Goal: Information Seeking & Learning: Learn about a topic

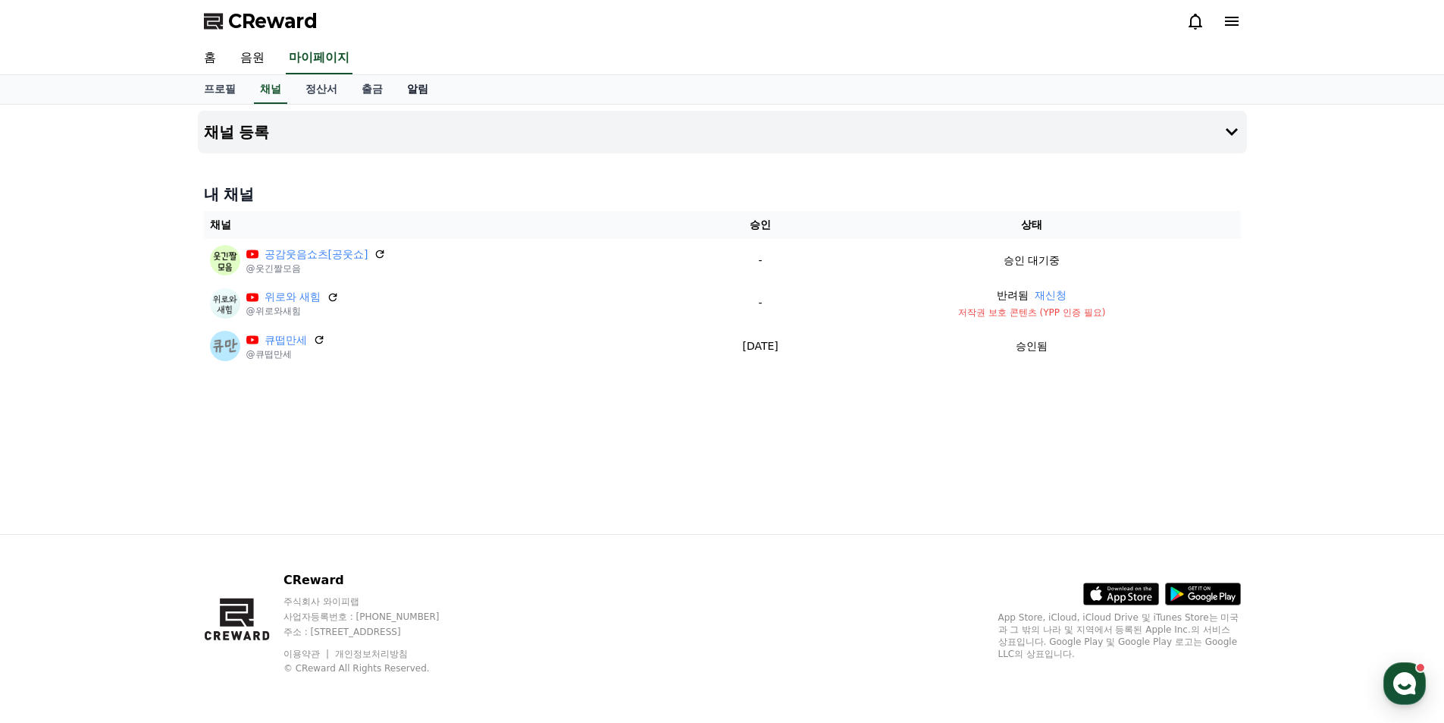
click at [434, 96] on link "알림" at bounding box center [417, 89] width 45 height 29
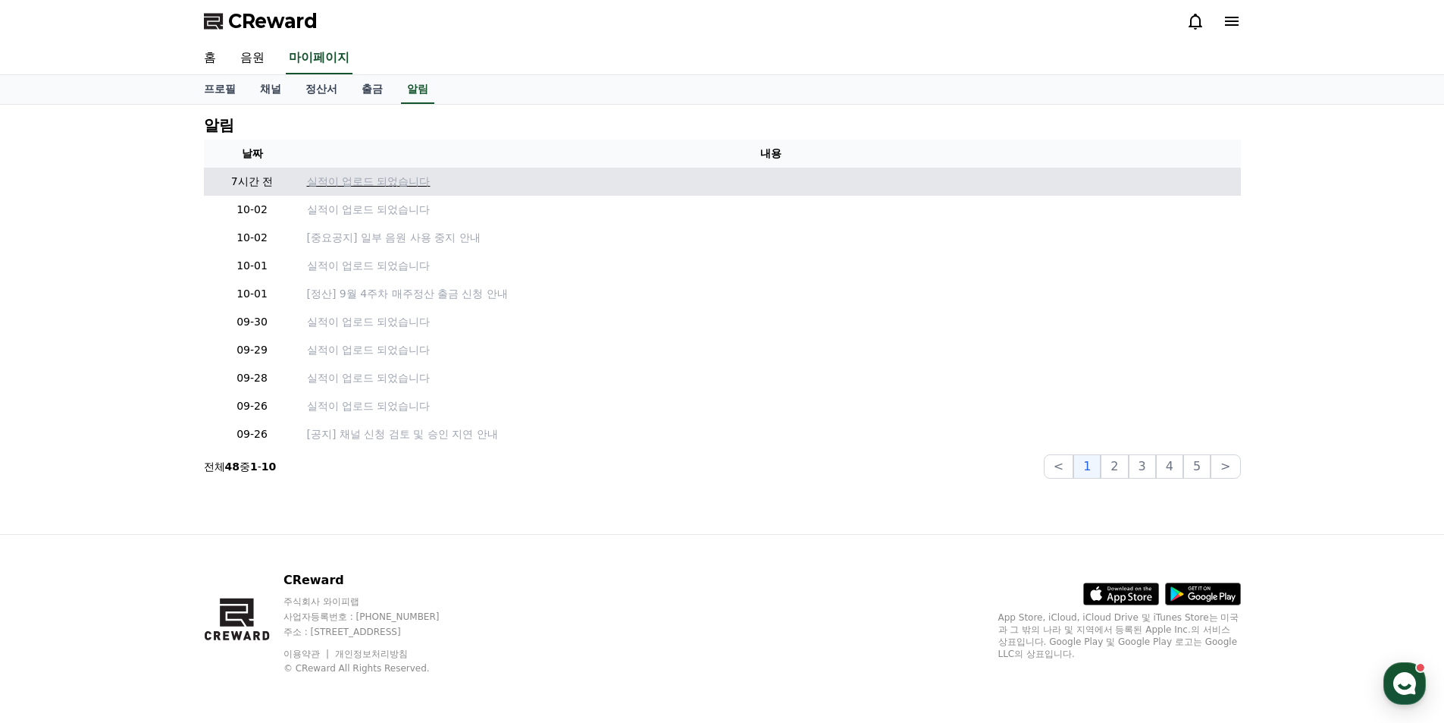
click at [406, 184] on p "실적이 업로드 되었습니다" at bounding box center [771, 182] width 928 height 16
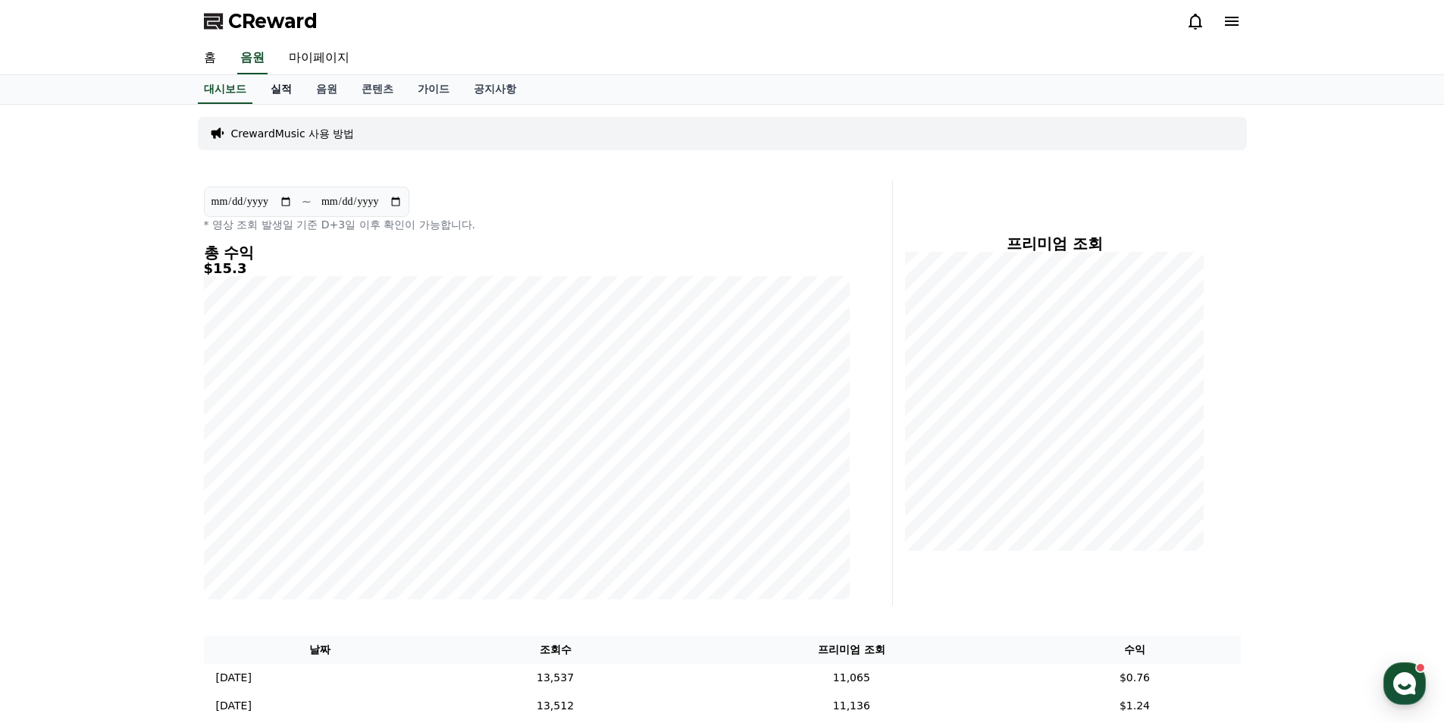
click at [288, 90] on link "실적" at bounding box center [281, 89] width 45 height 29
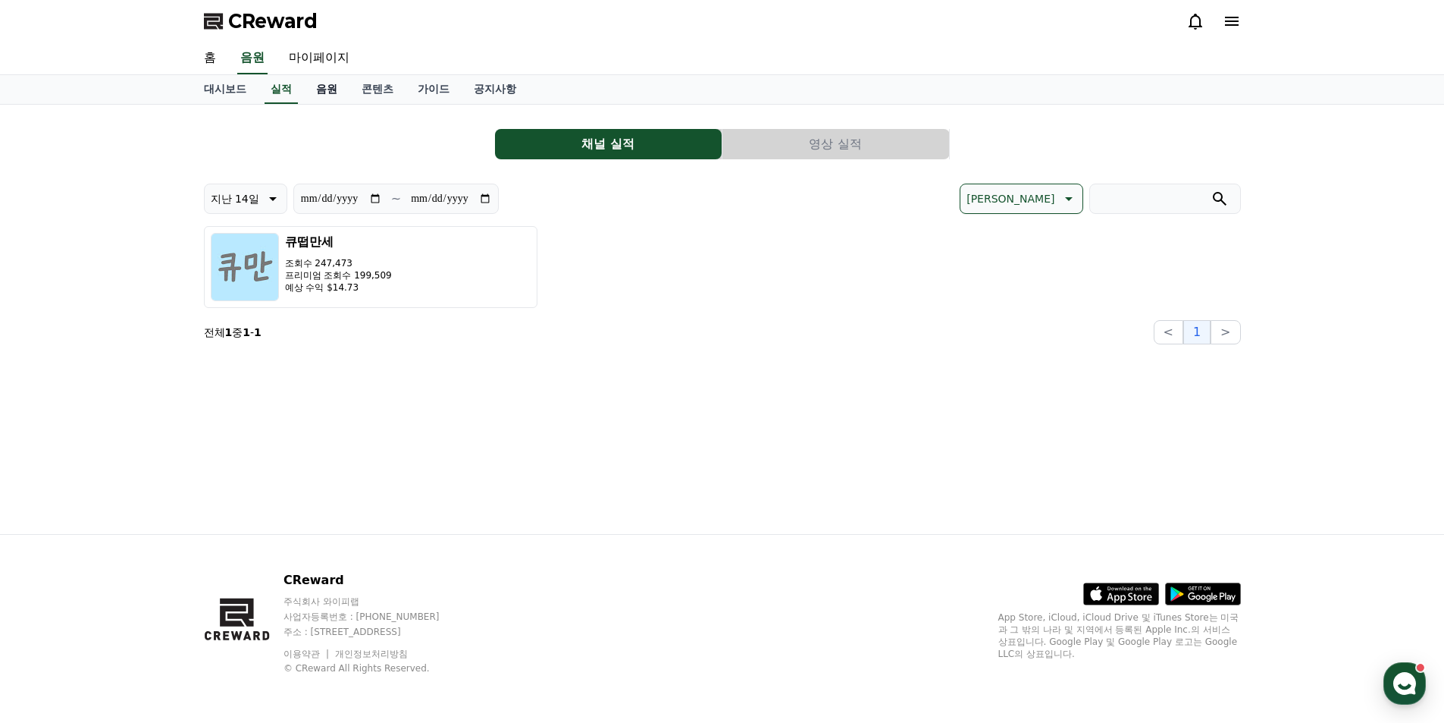
click at [347, 90] on link "음원" at bounding box center [326, 89] width 45 height 29
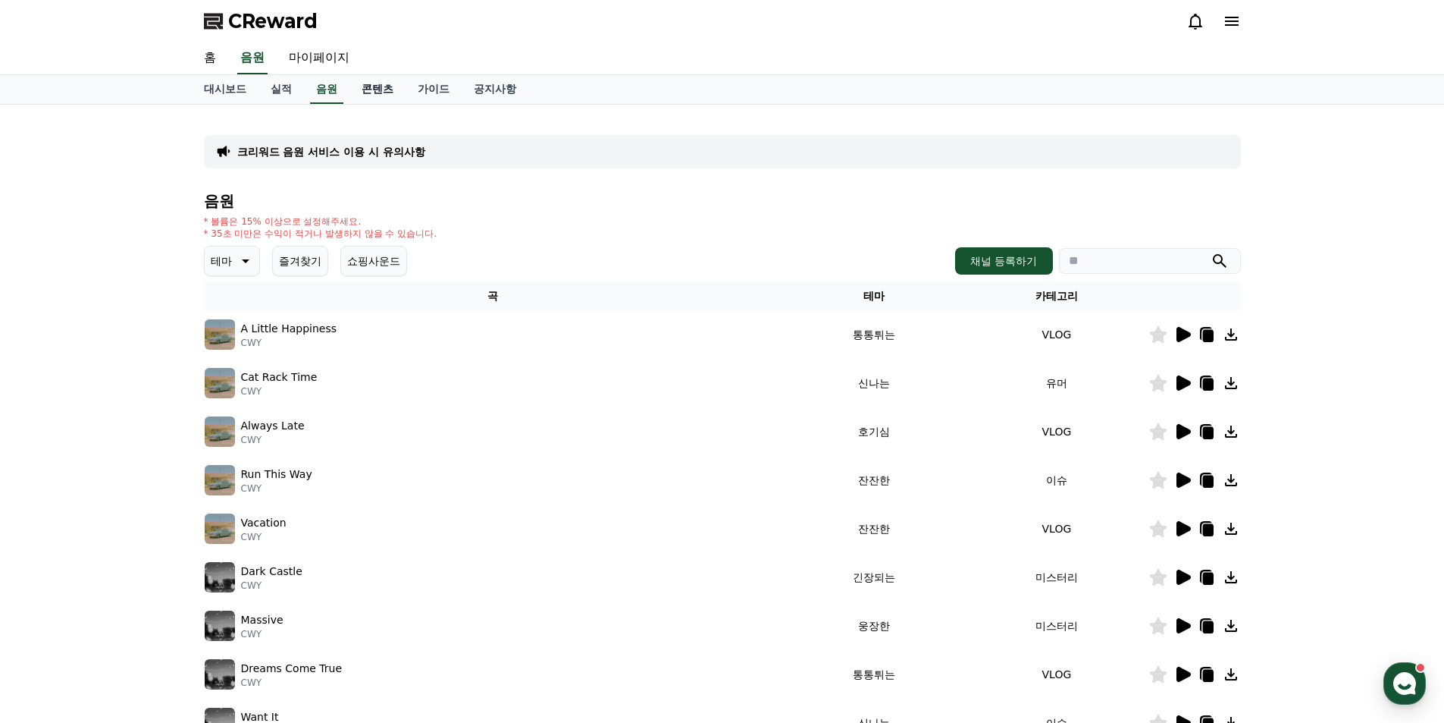
click at [382, 90] on link "콘텐츠" at bounding box center [378, 89] width 56 height 29
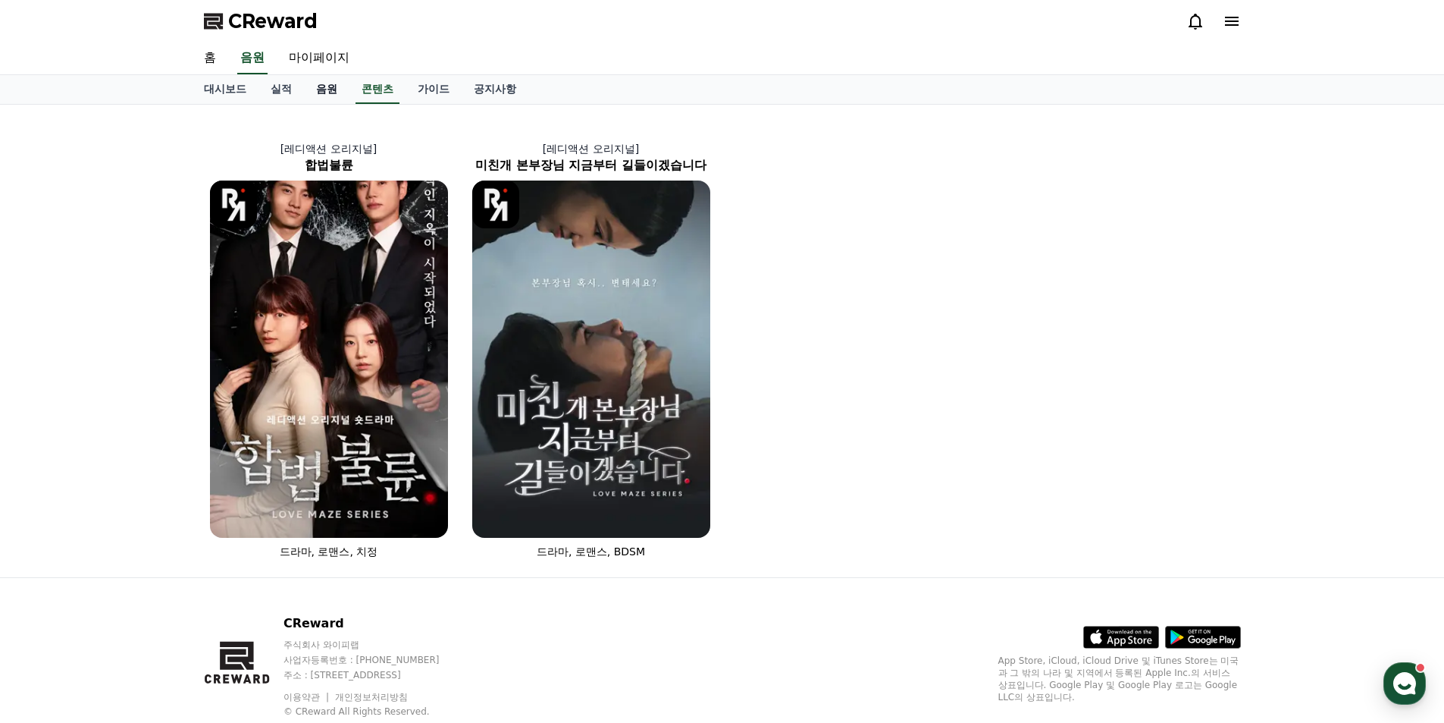
click at [319, 97] on link "음원" at bounding box center [326, 89] width 45 height 29
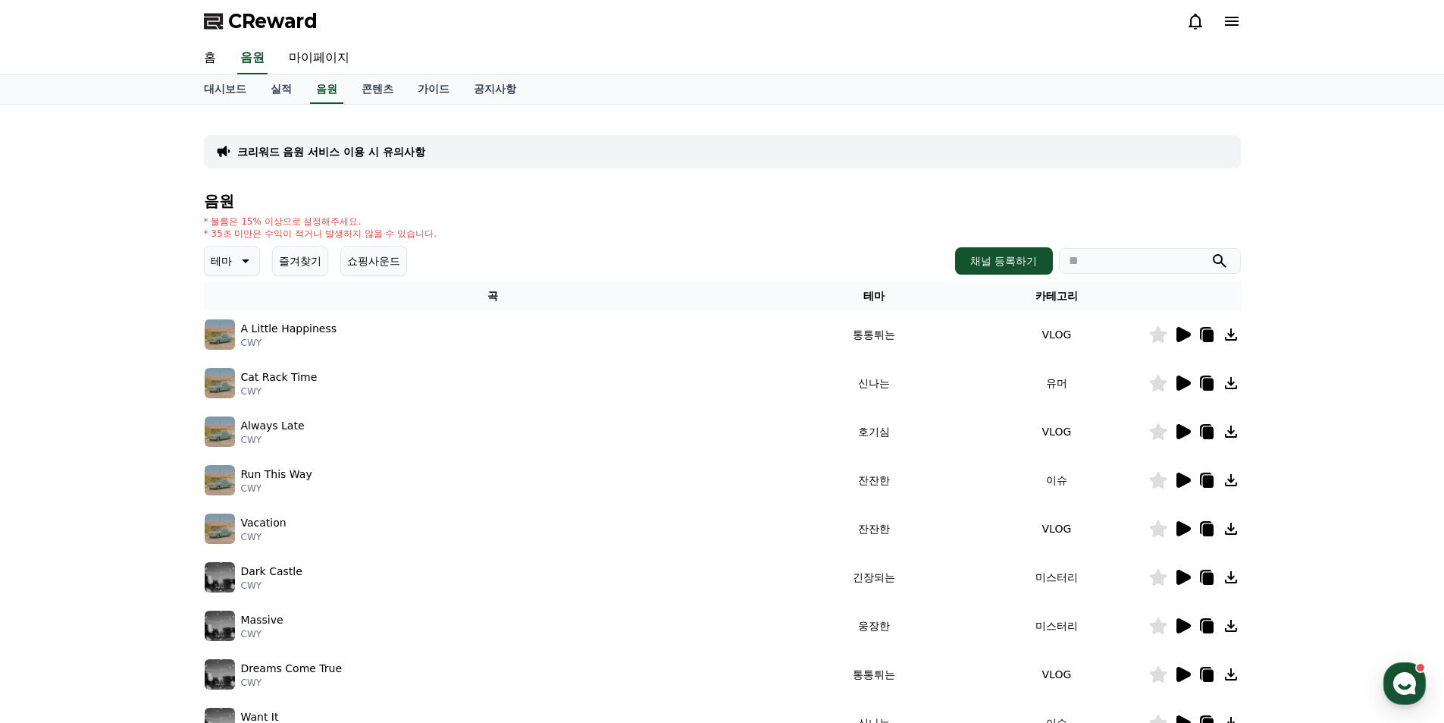
click at [1185, 332] on icon at bounding box center [1184, 334] width 14 height 15
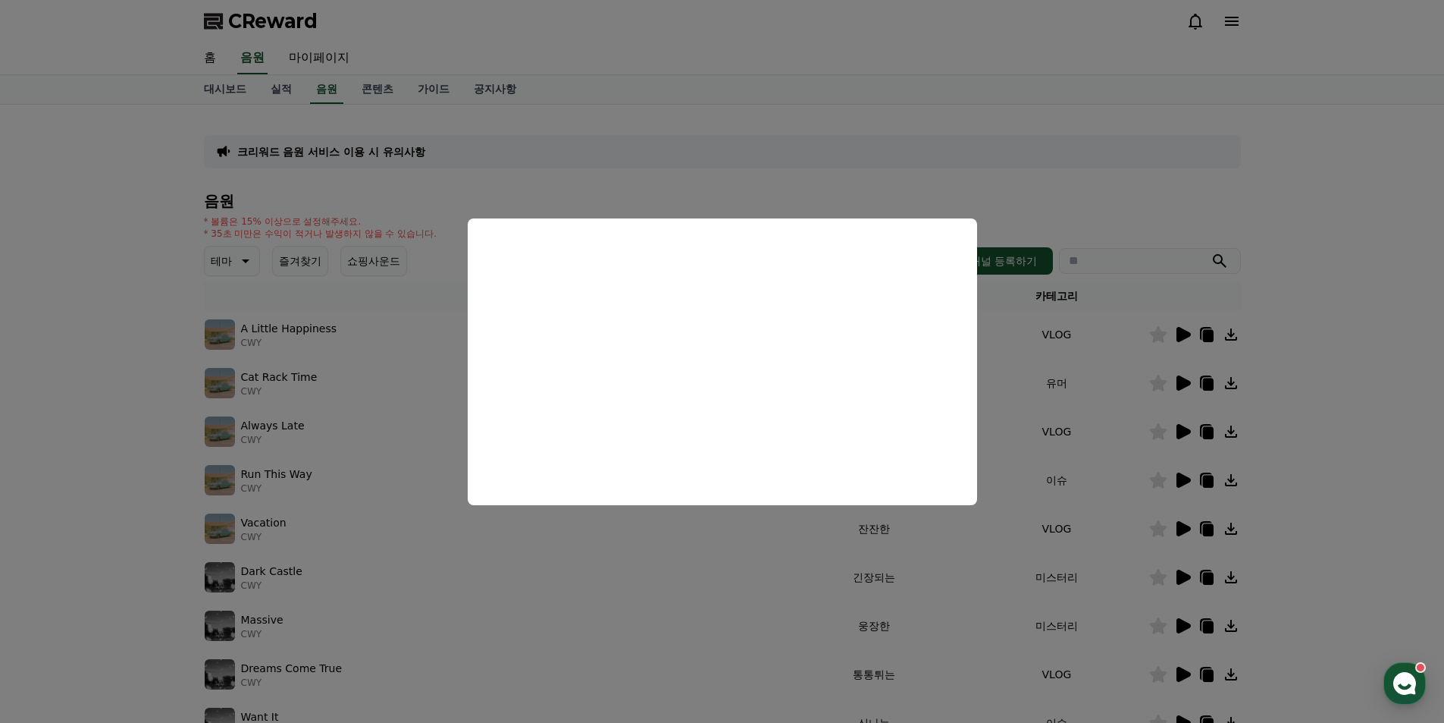
click at [294, 379] on button "close modal" at bounding box center [722, 361] width 1444 height 723
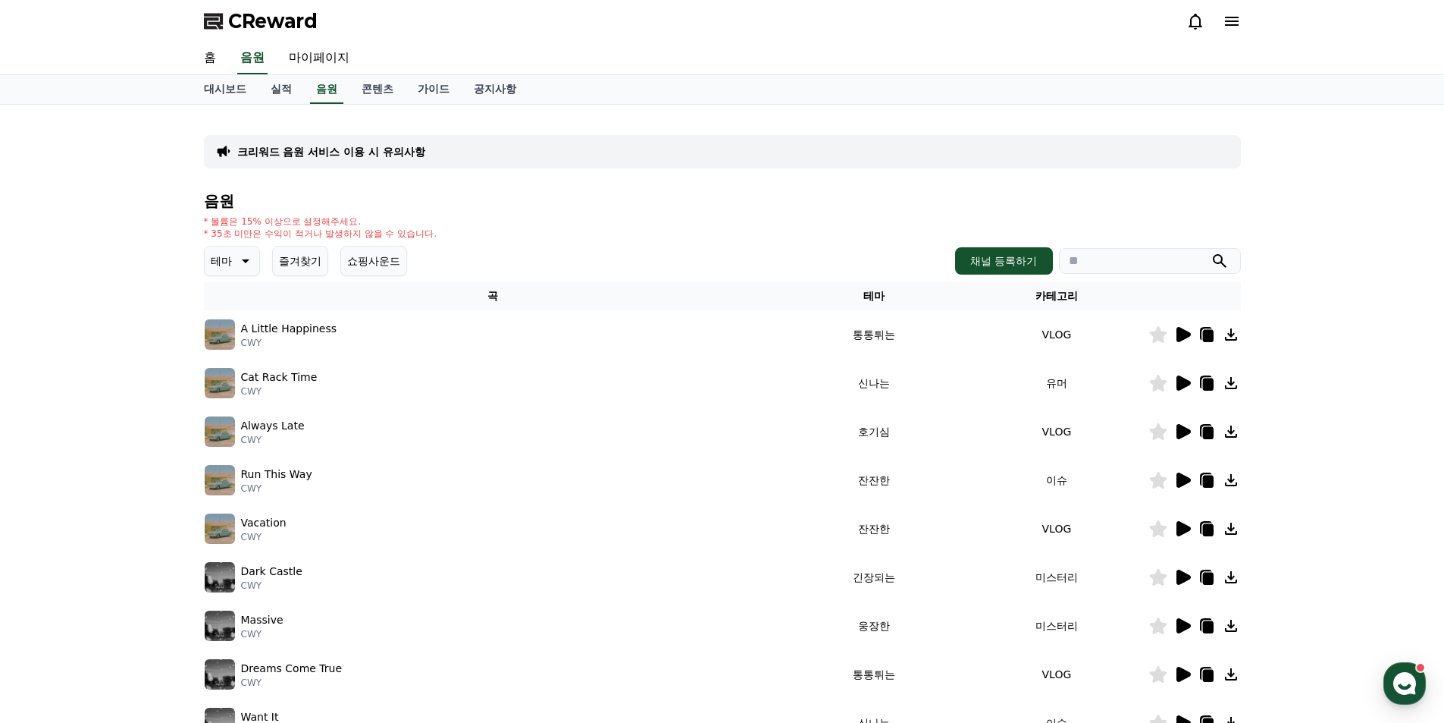
click at [1182, 385] on icon at bounding box center [1184, 382] width 14 height 15
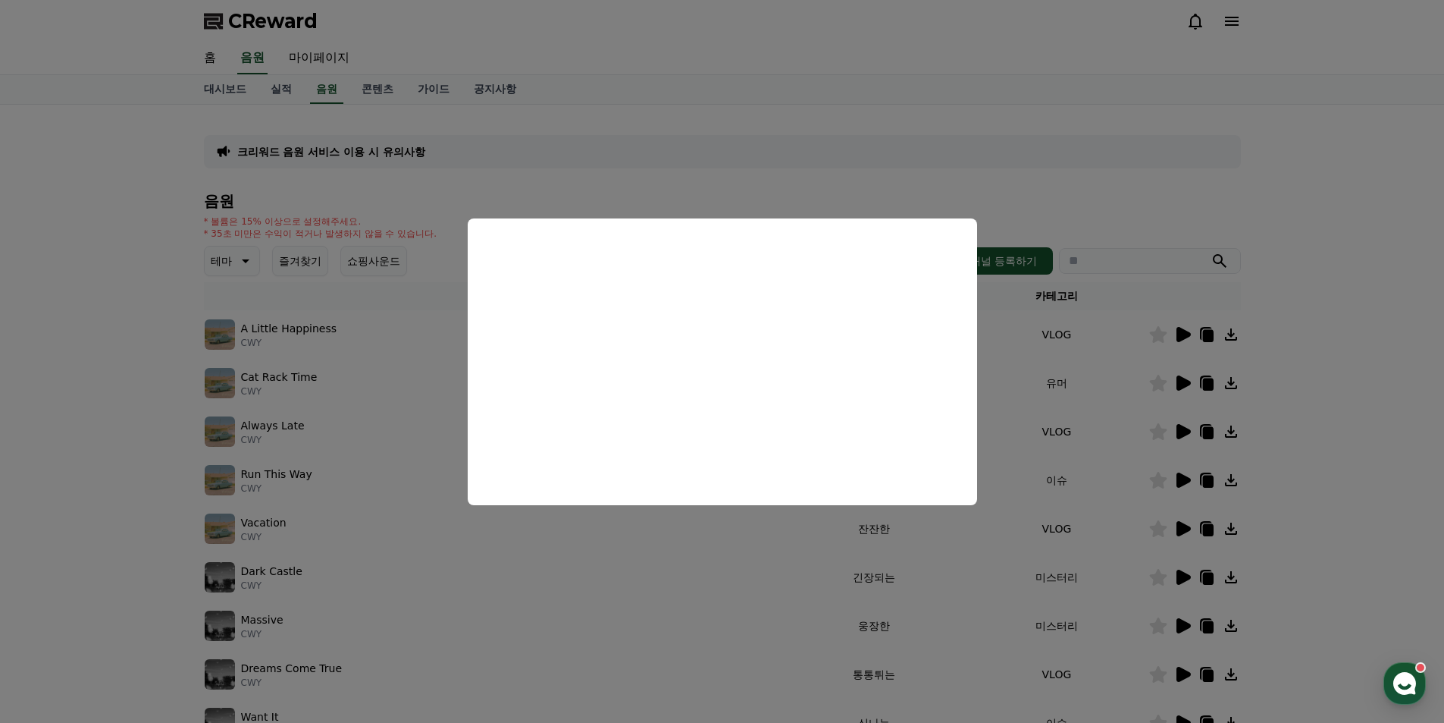
click at [281, 429] on button "close modal" at bounding box center [722, 361] width 1444 height 723
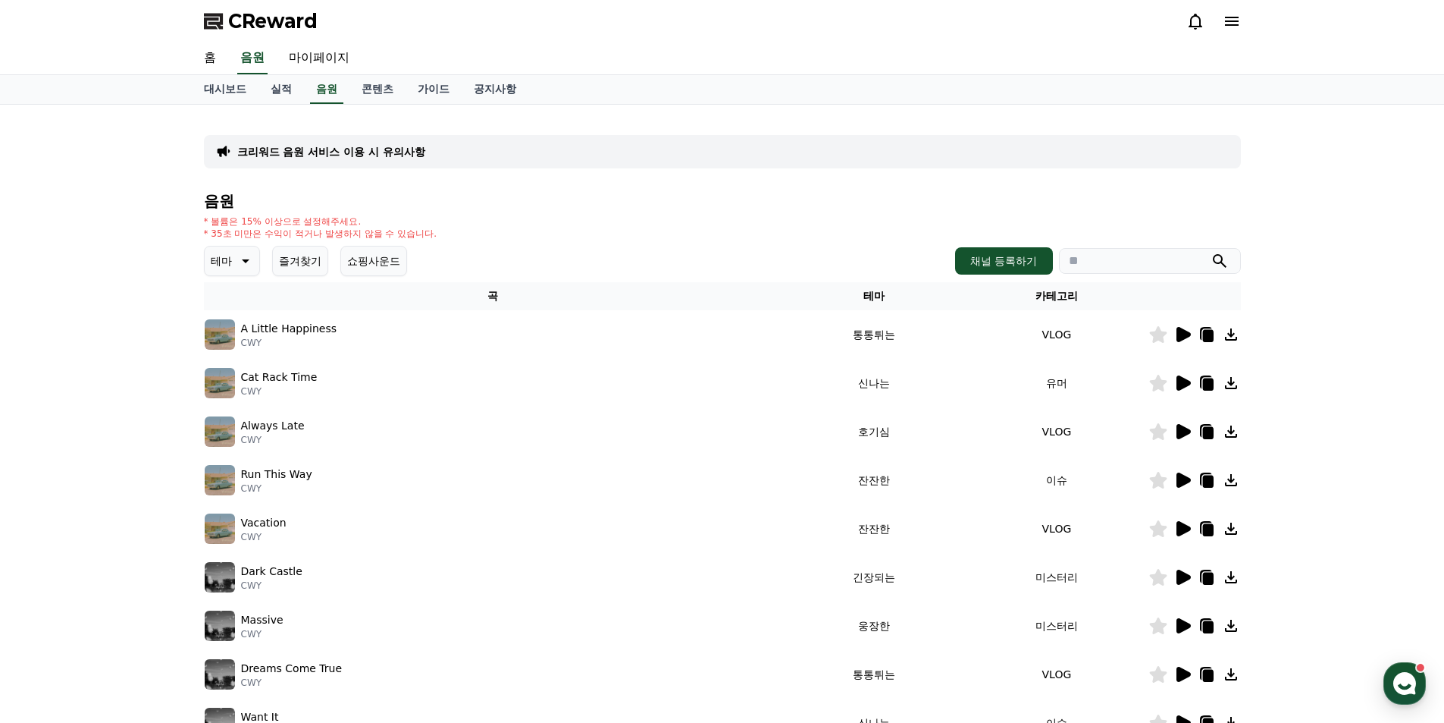
click at [1182, 429] on icon at bounding box center [1184, 431] width 14 height 15
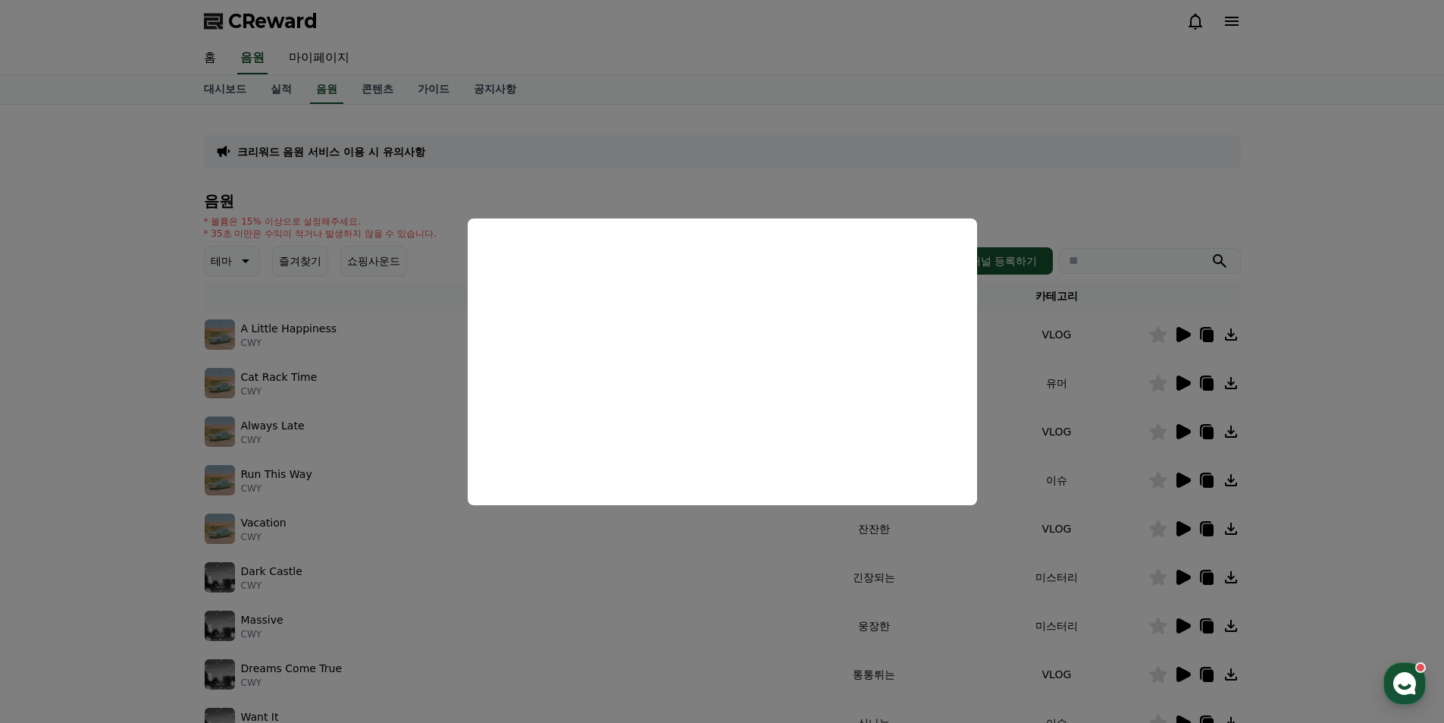
click at [1182, 478] on button "close modal" at bounding box center [722, 361] width 1444 height 723
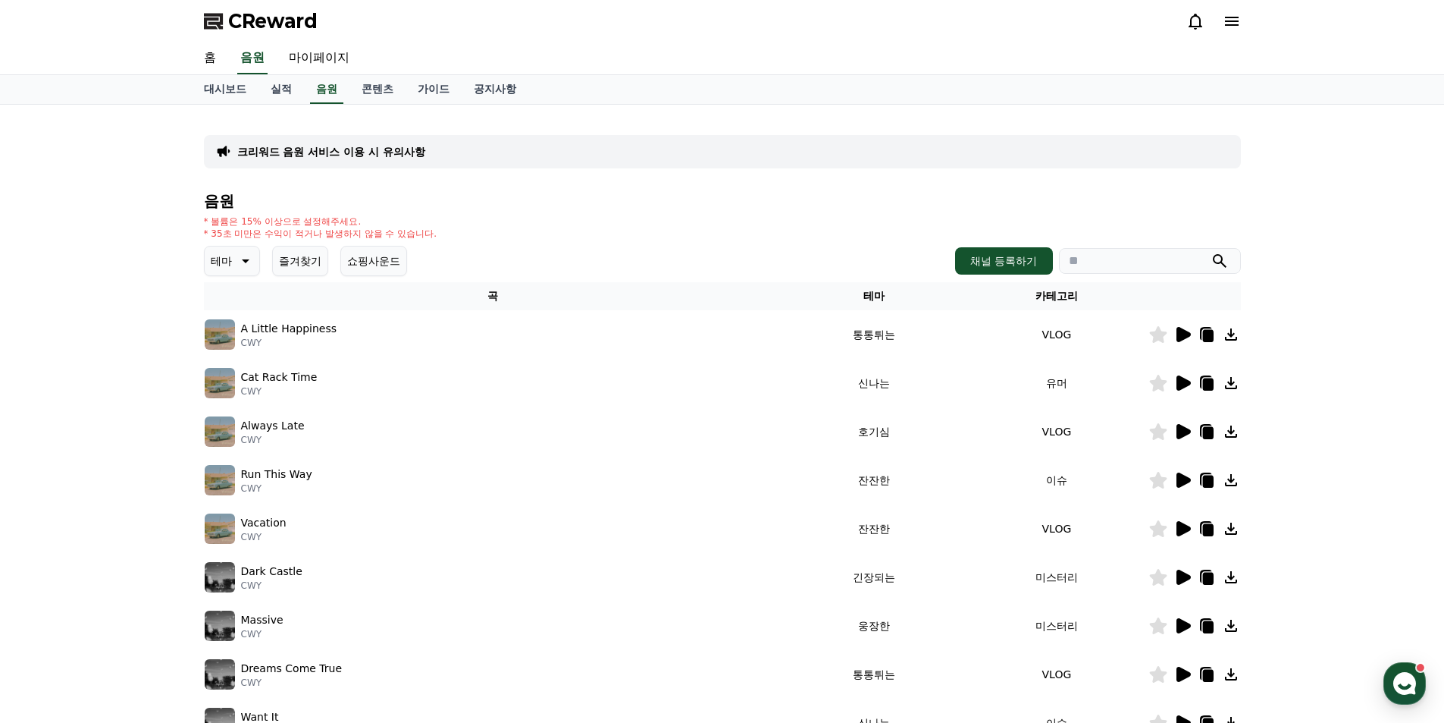
click at [1182, 478] on icon at bounding box center [1184, 479] width 14 height 15
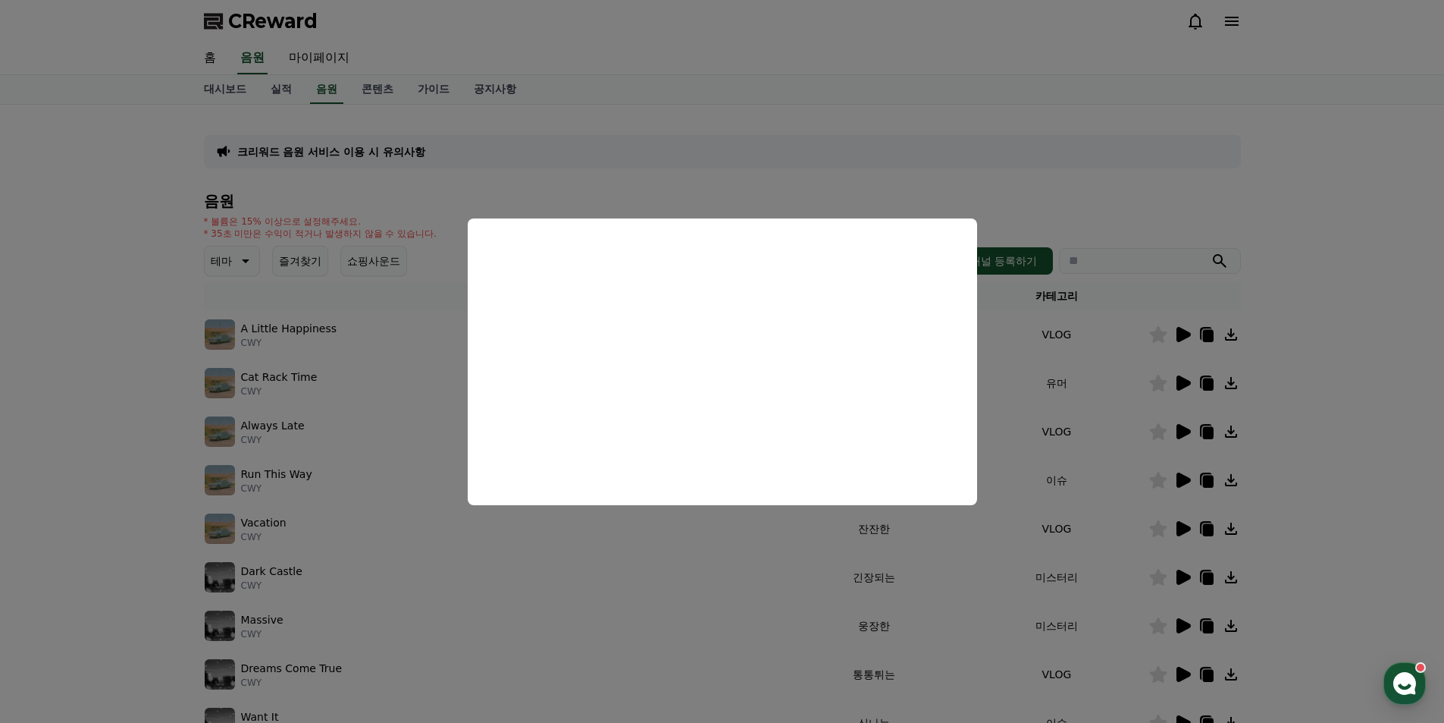
click at [1181, 576] on button "close modal" at bounding box center [722, 361] width 1444 height 723
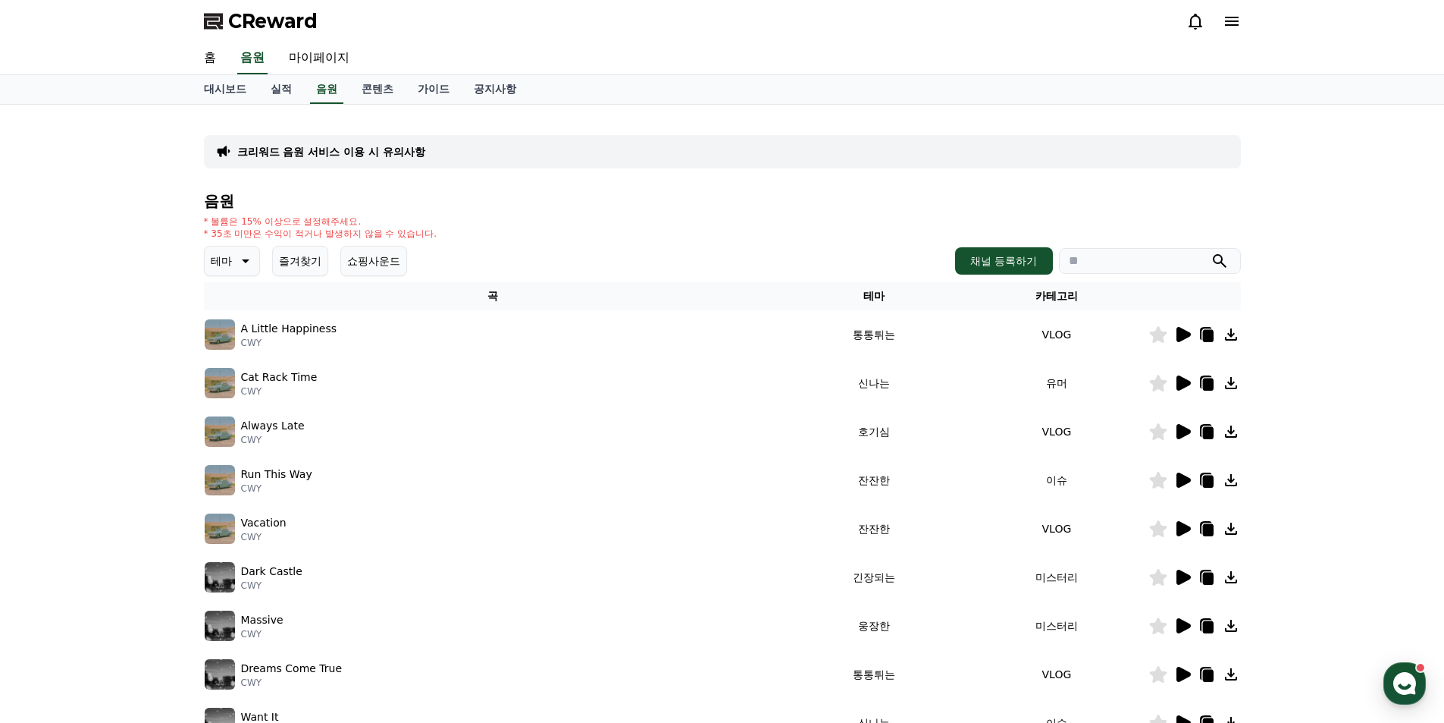
click at [1181, 576] on icon at bounding box center [1184, 576] width 14 height 15
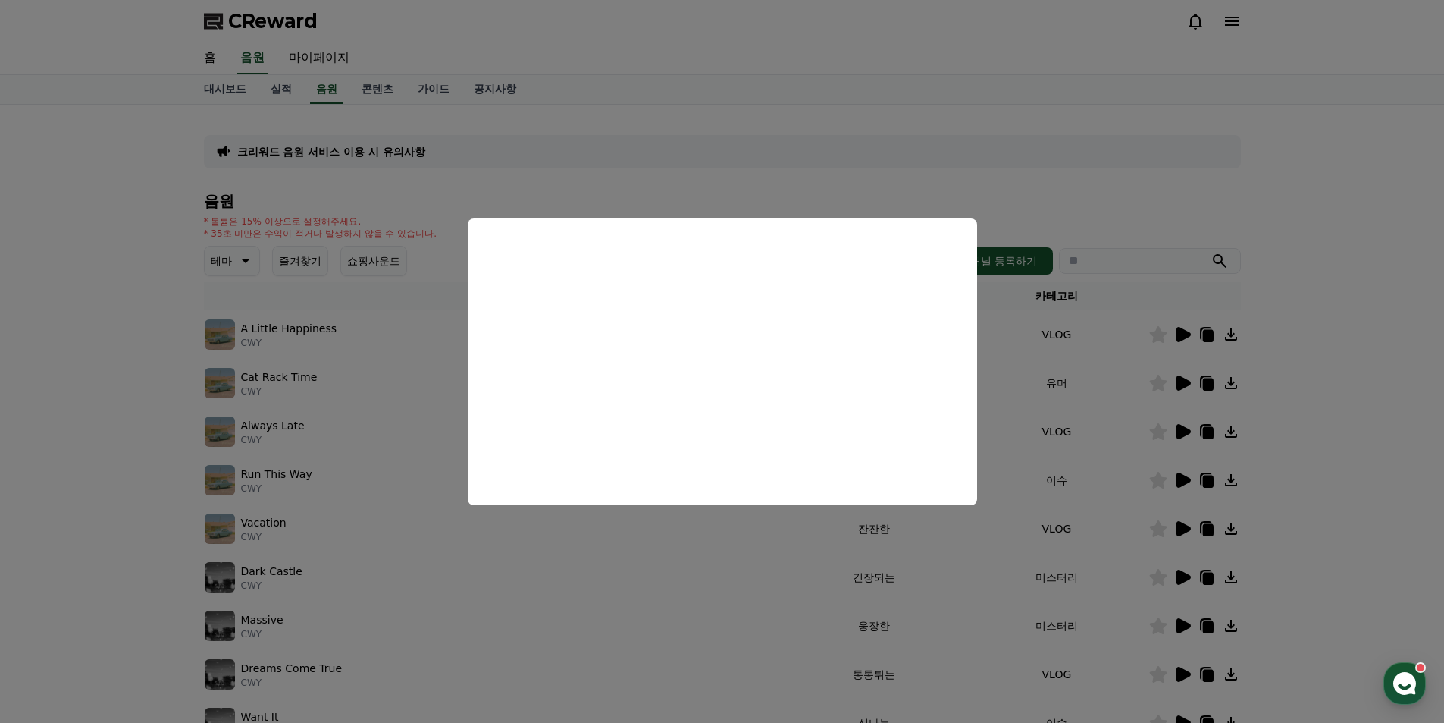
click at [1181, 629] on button "close modal" at bounding box center [722, 361] width 1444 height 723
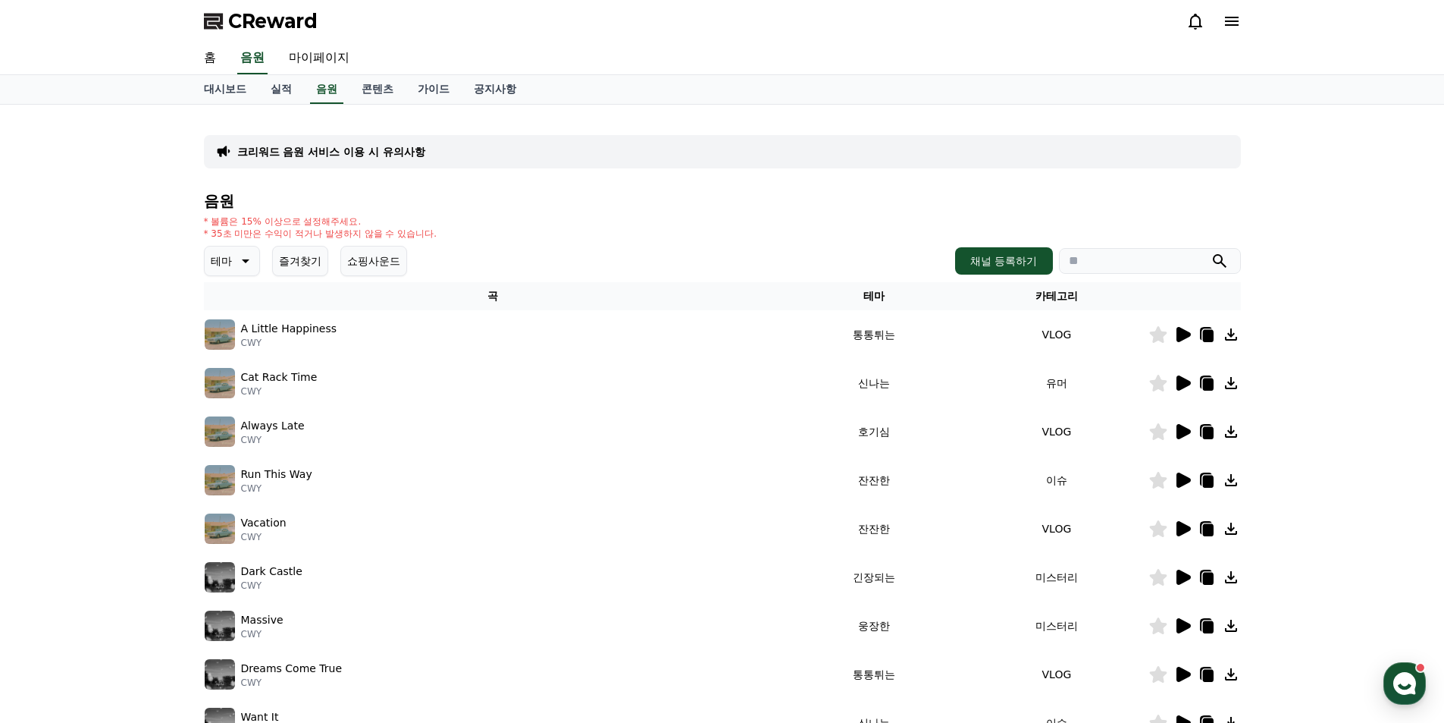
click at [1181, 629] on icon at bounding box center [1184, 625] width 14 height 15
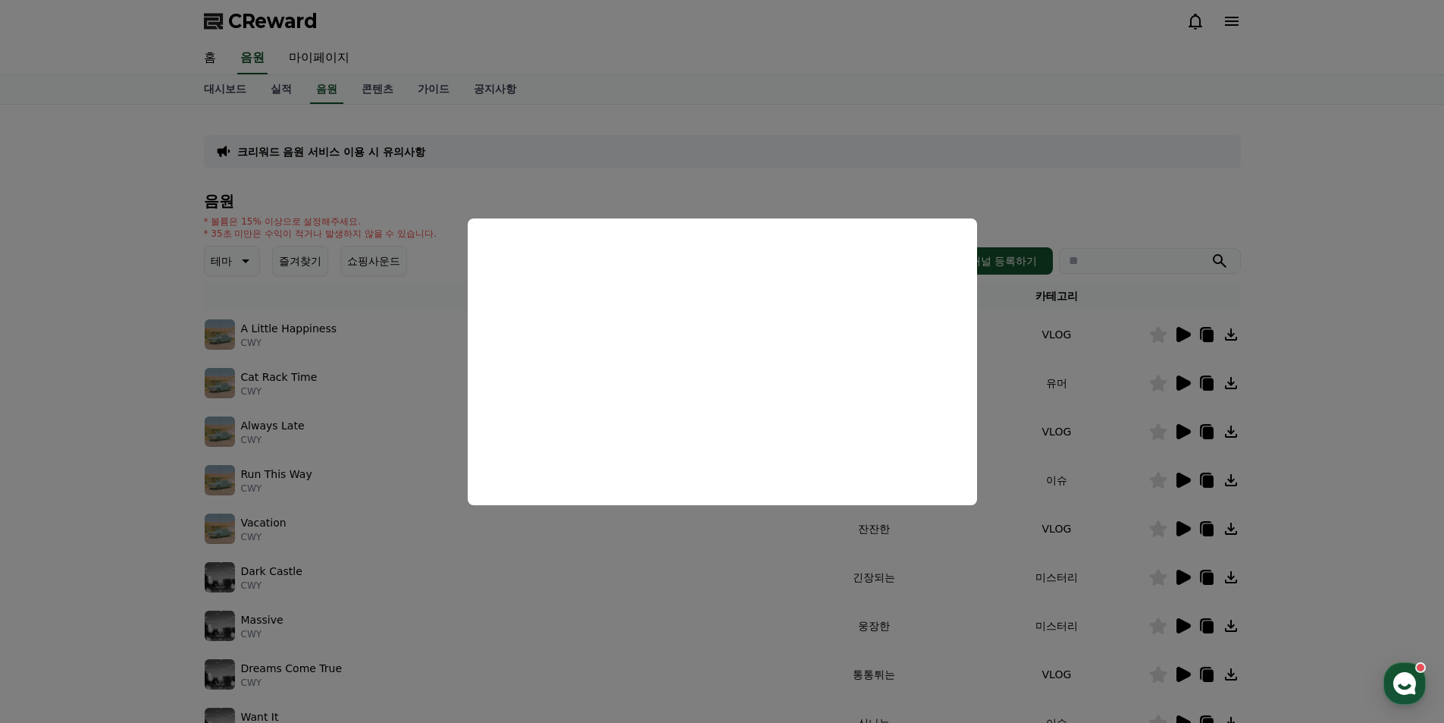
click at [1179, 626] on button "close modal" at bounding box center [722, 361] width 1444 height 723
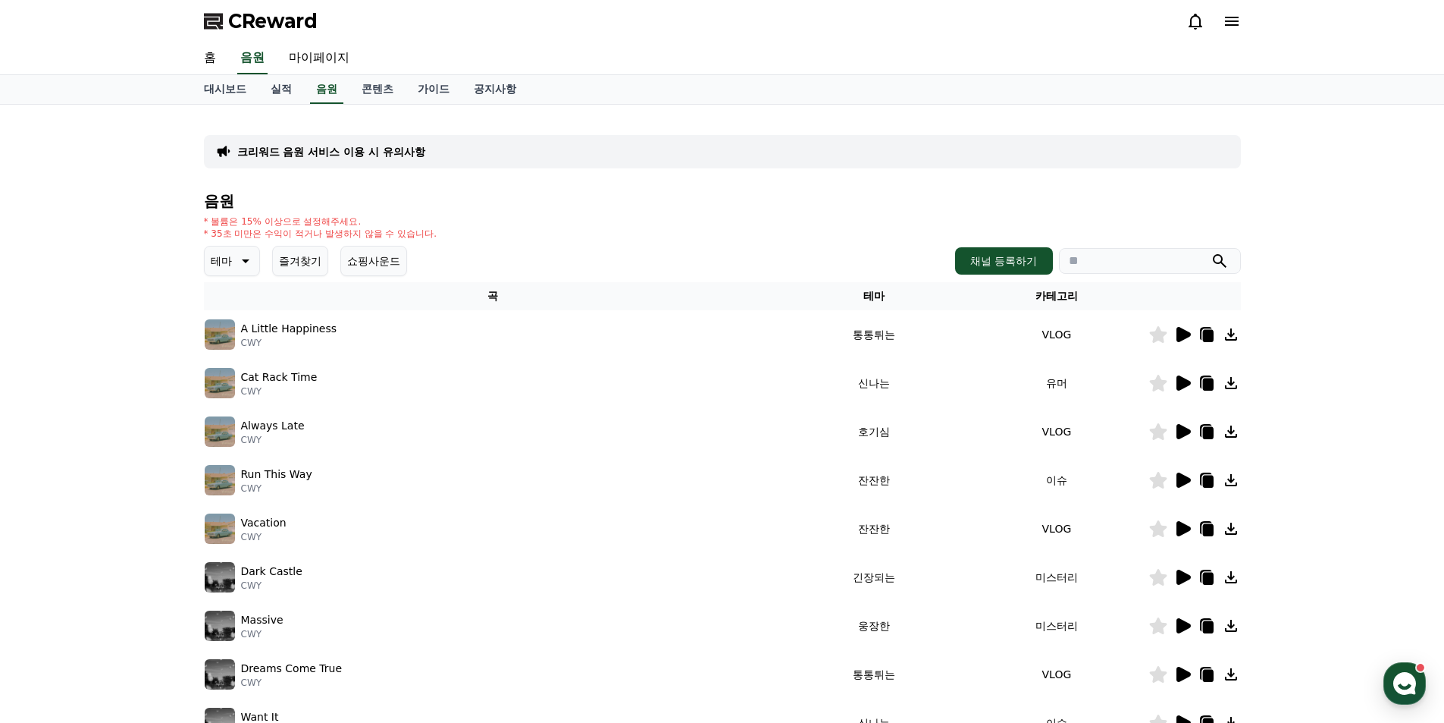
click at [1179, 626] on icon at bounding box center [1184, 625] width 14 height 15
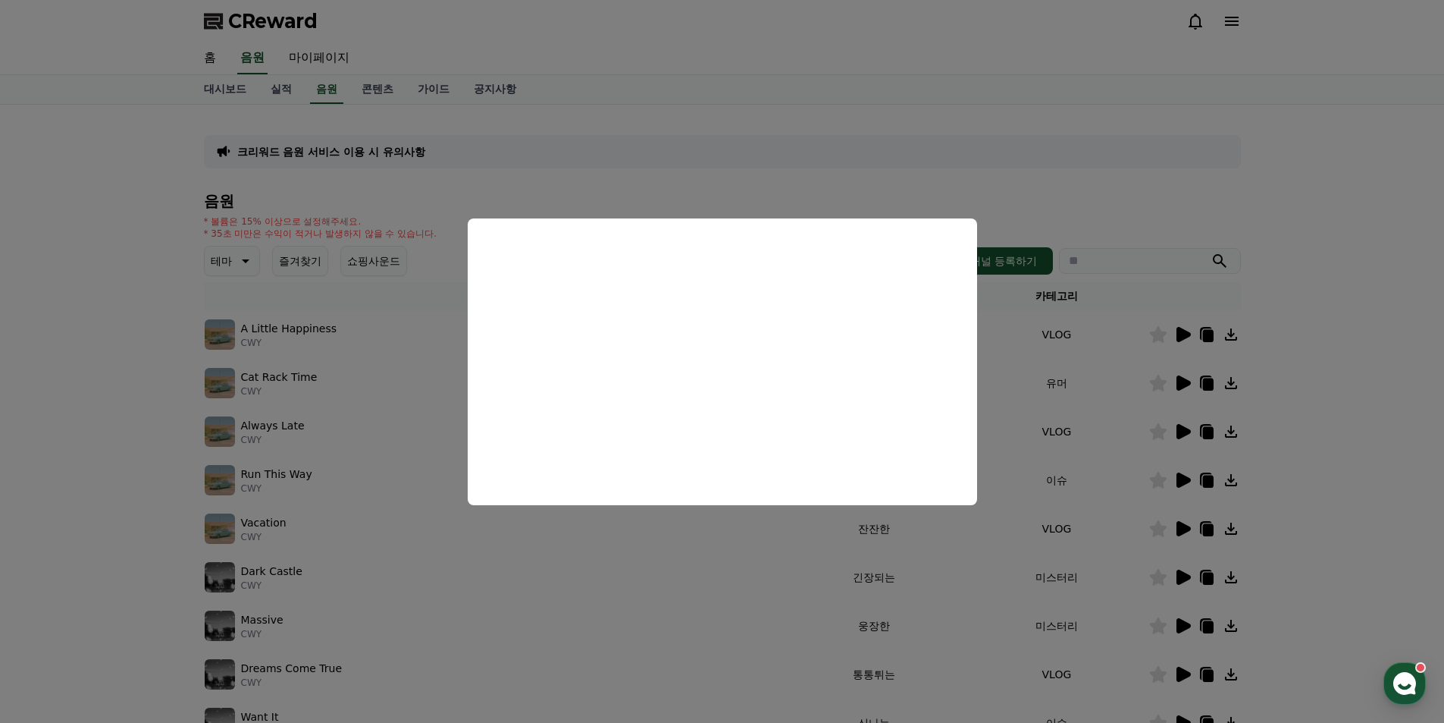
click at [1367, 251] on button "close modal" at bounding box center [722, 361] width 1444 height 723
